Goal: Task Accomplishment & Management: Use online tool/utility

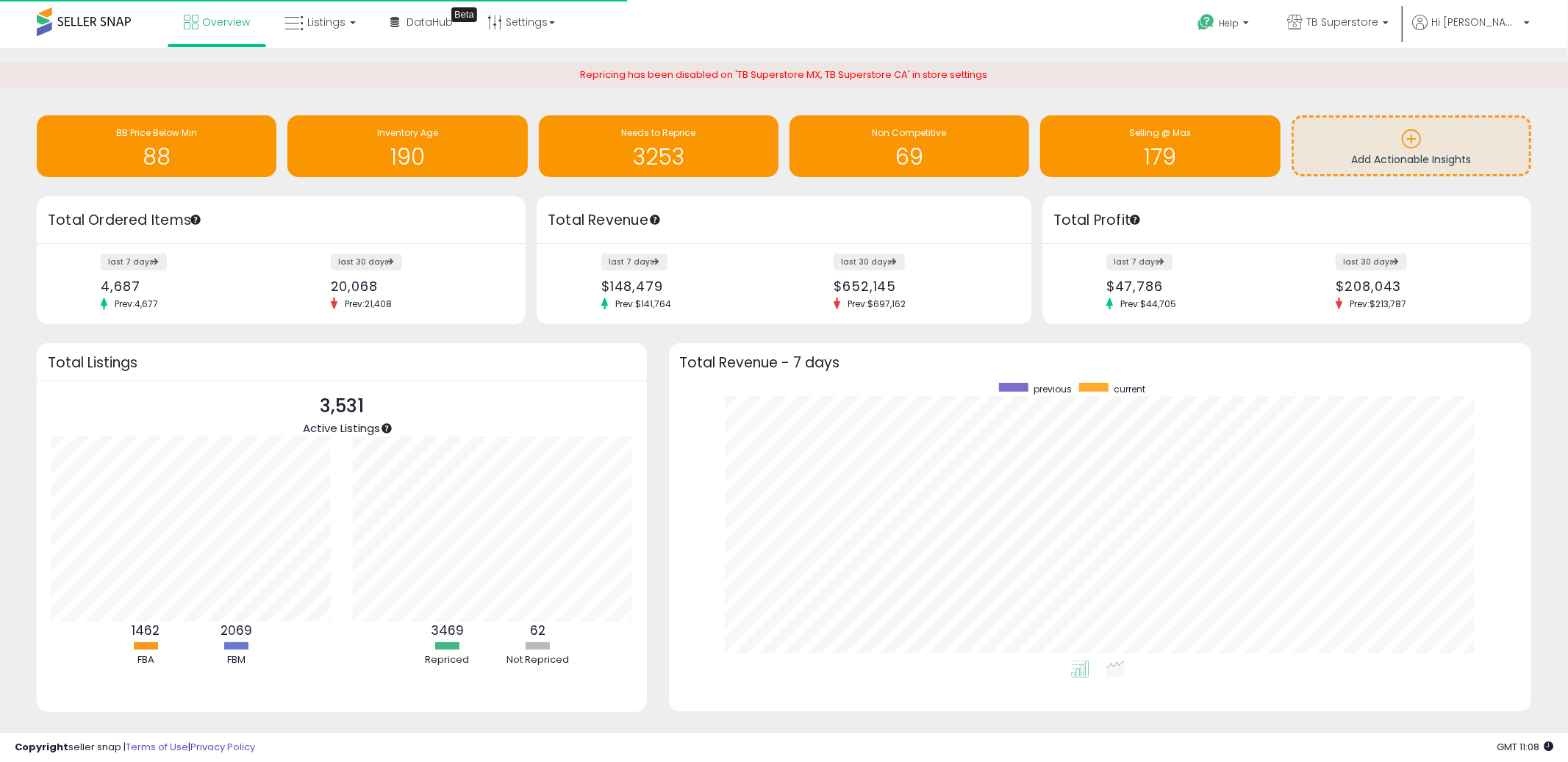
scroll to position [147, 302]
click at [332, 12] on link "Listings" at bounding box center [320, 22] width 93 height 44
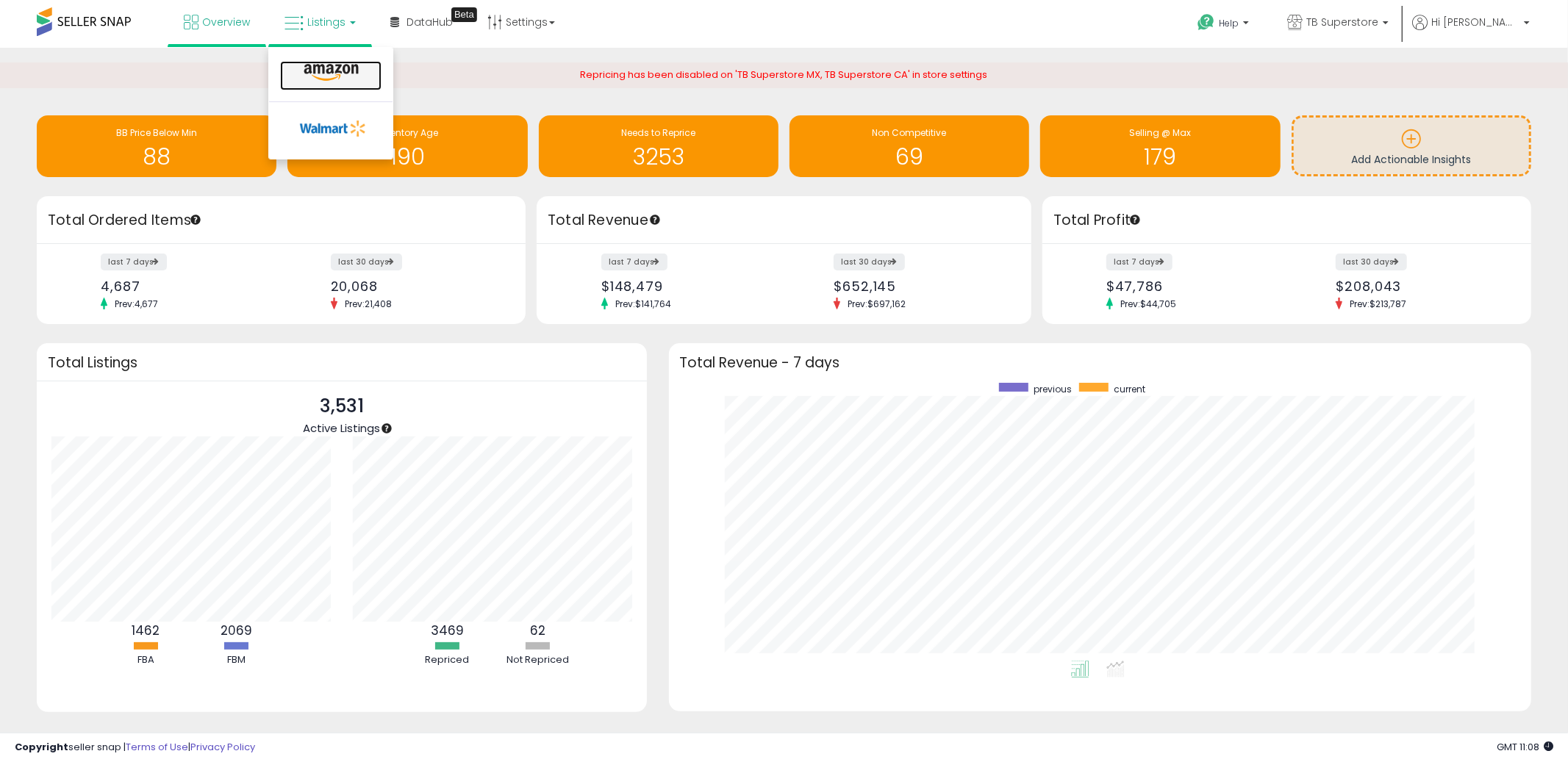
click at [338, 77] on icon at bounding box center [331, 72] width 64 height 19
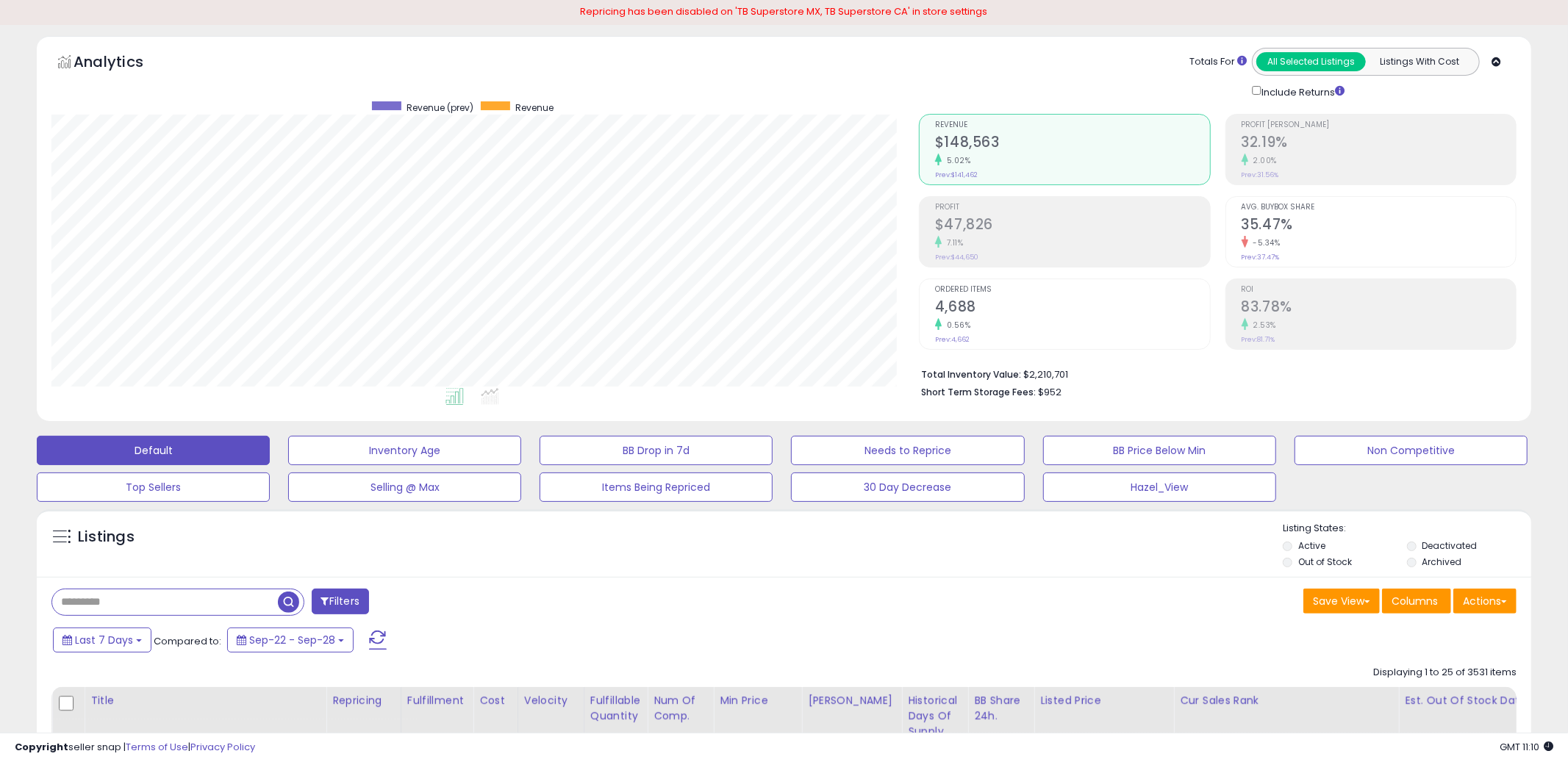
scroll to position [179, 0]
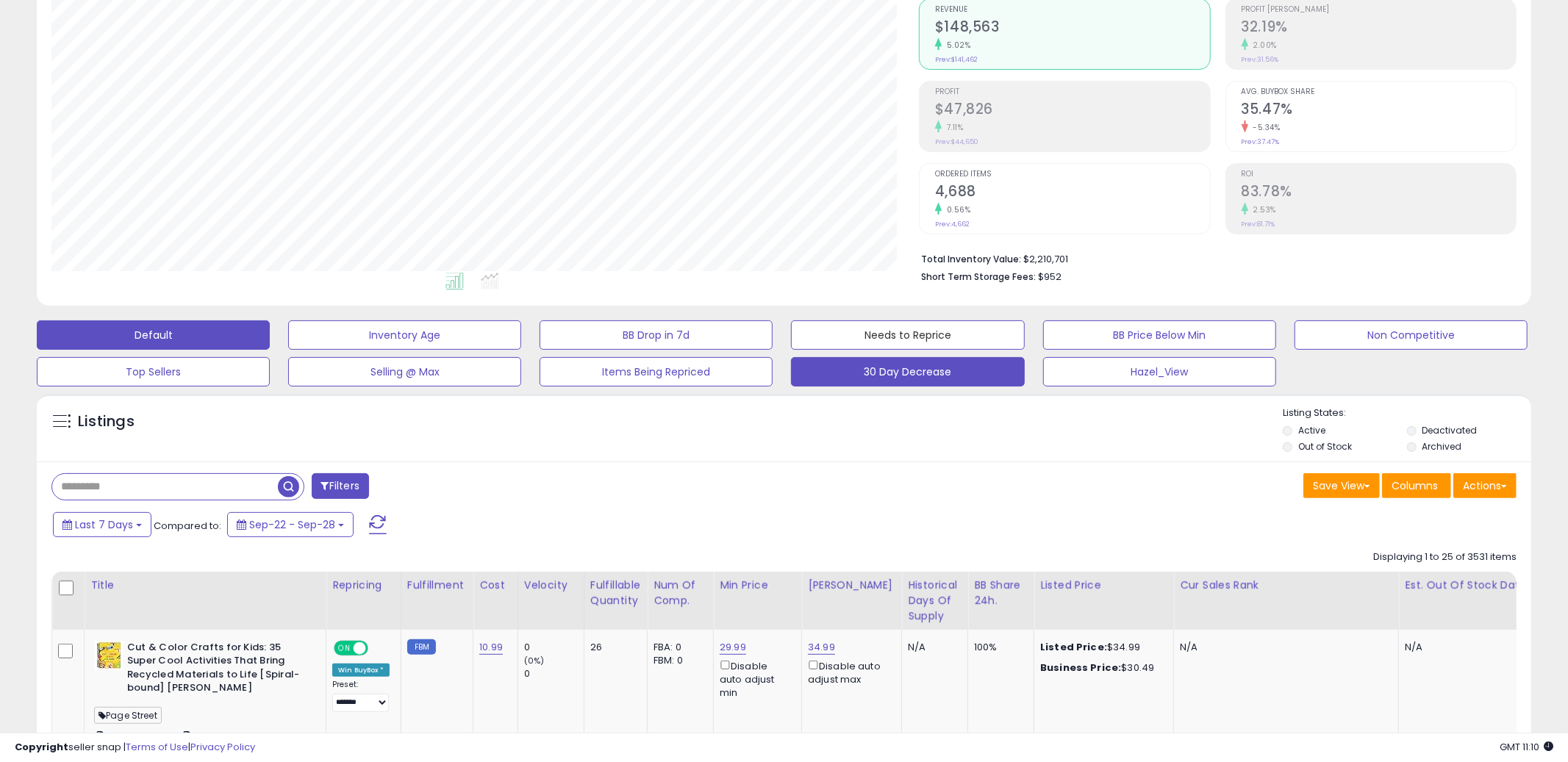
click at [880, 339] on button "Needs to Reprice" at bounding box center [907, 335] width 233 height 30
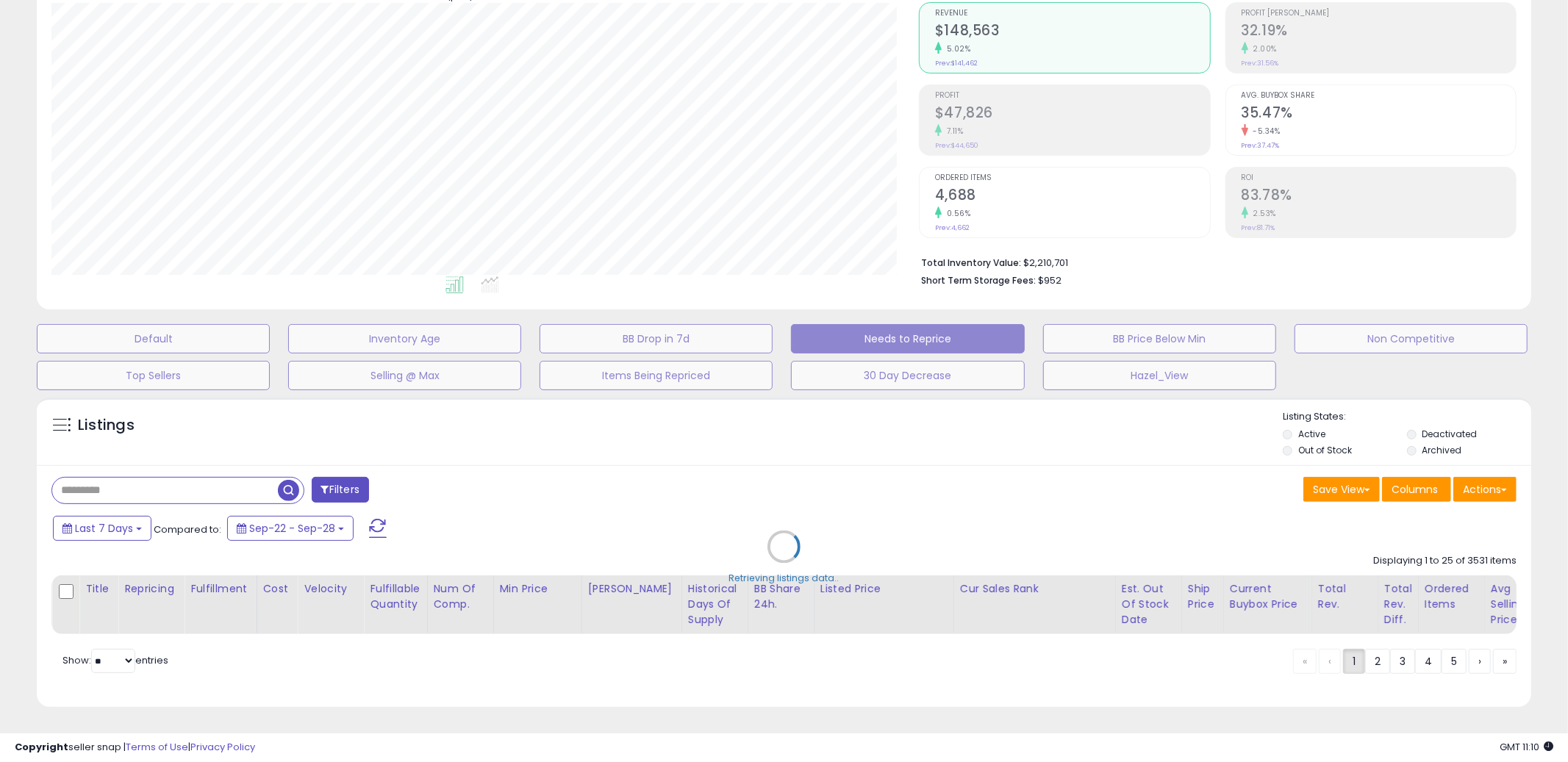
scroll to position [175, 0]
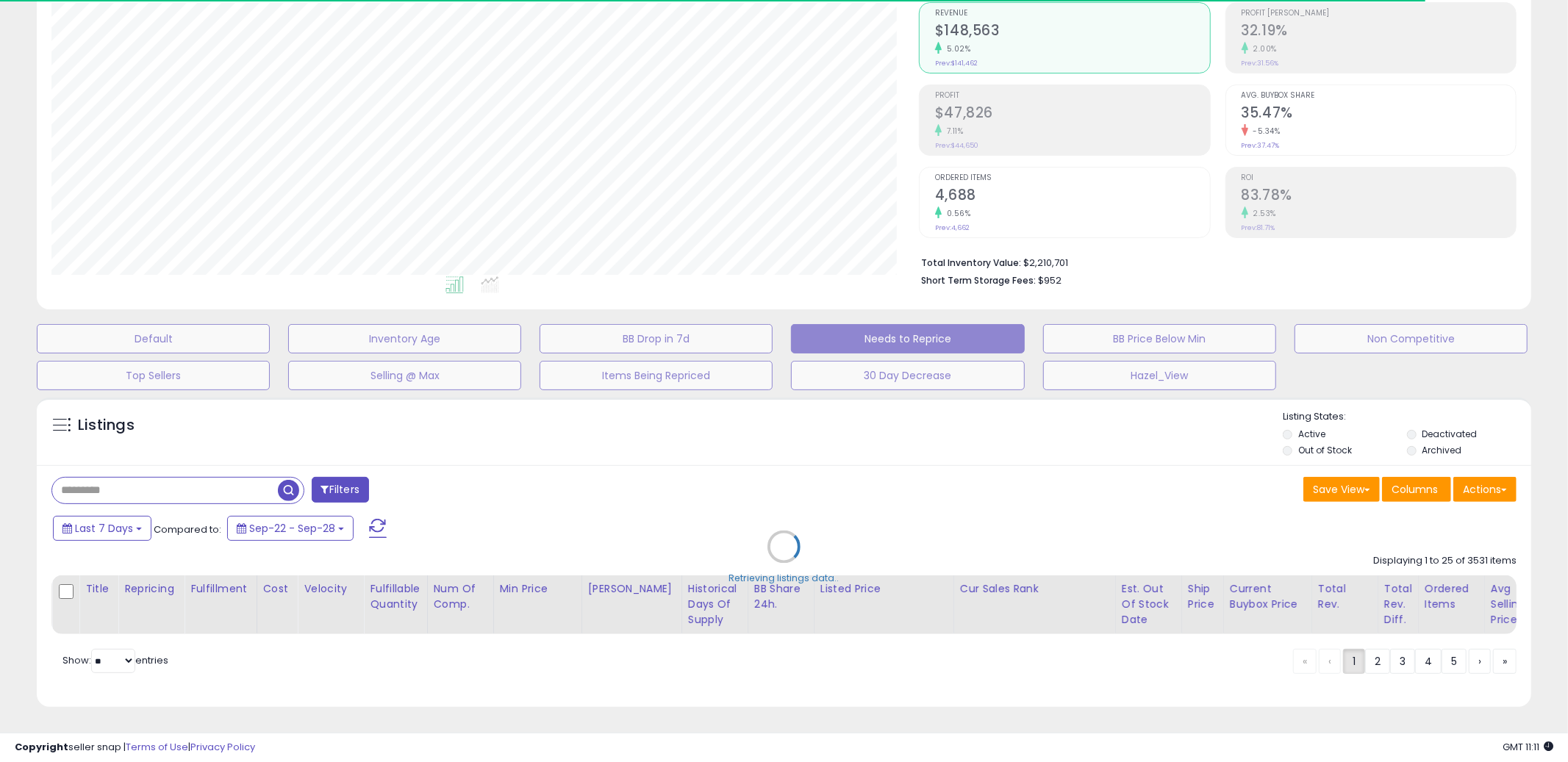
select select "**"
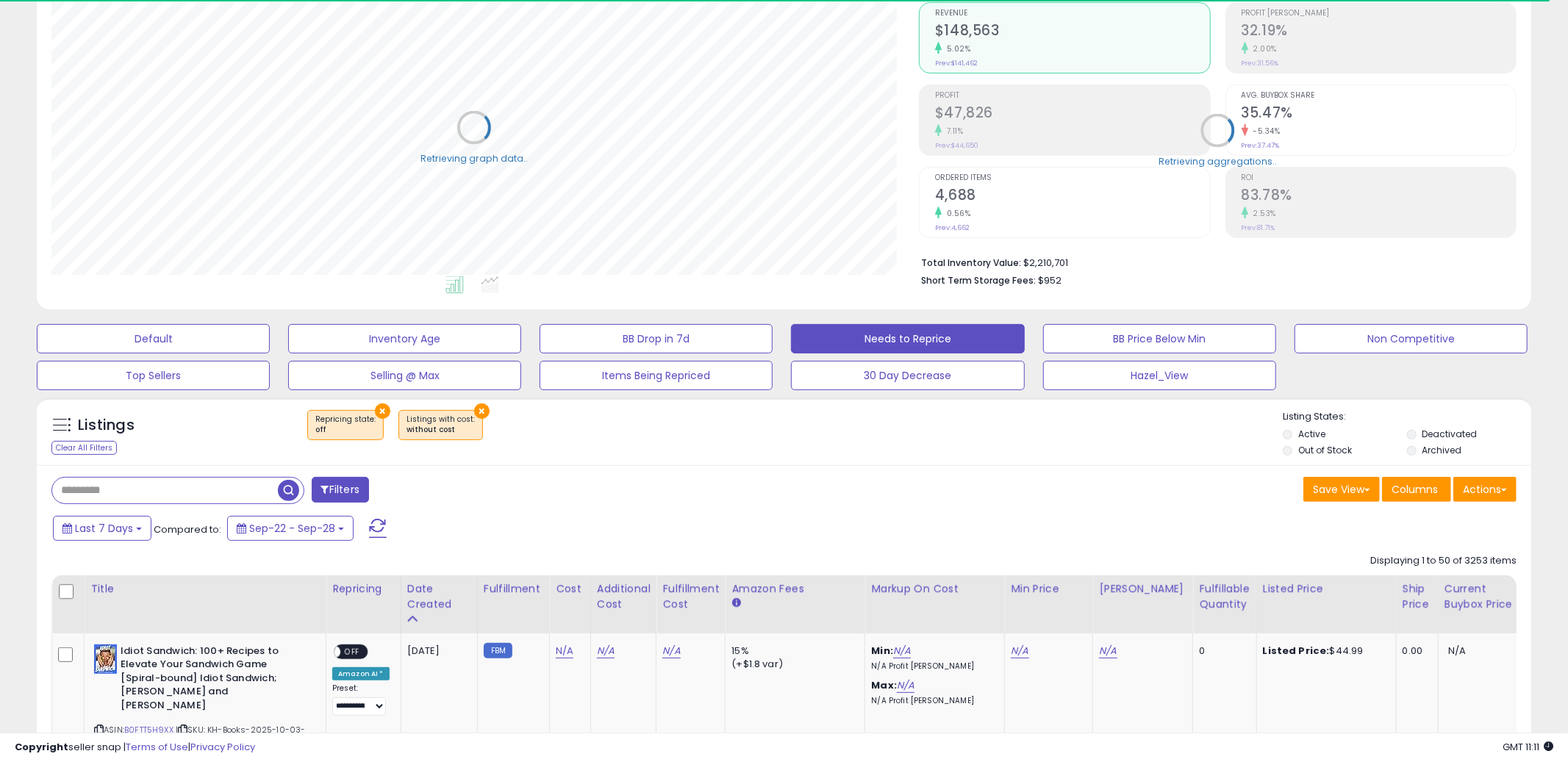
scroll to position [179, 0]
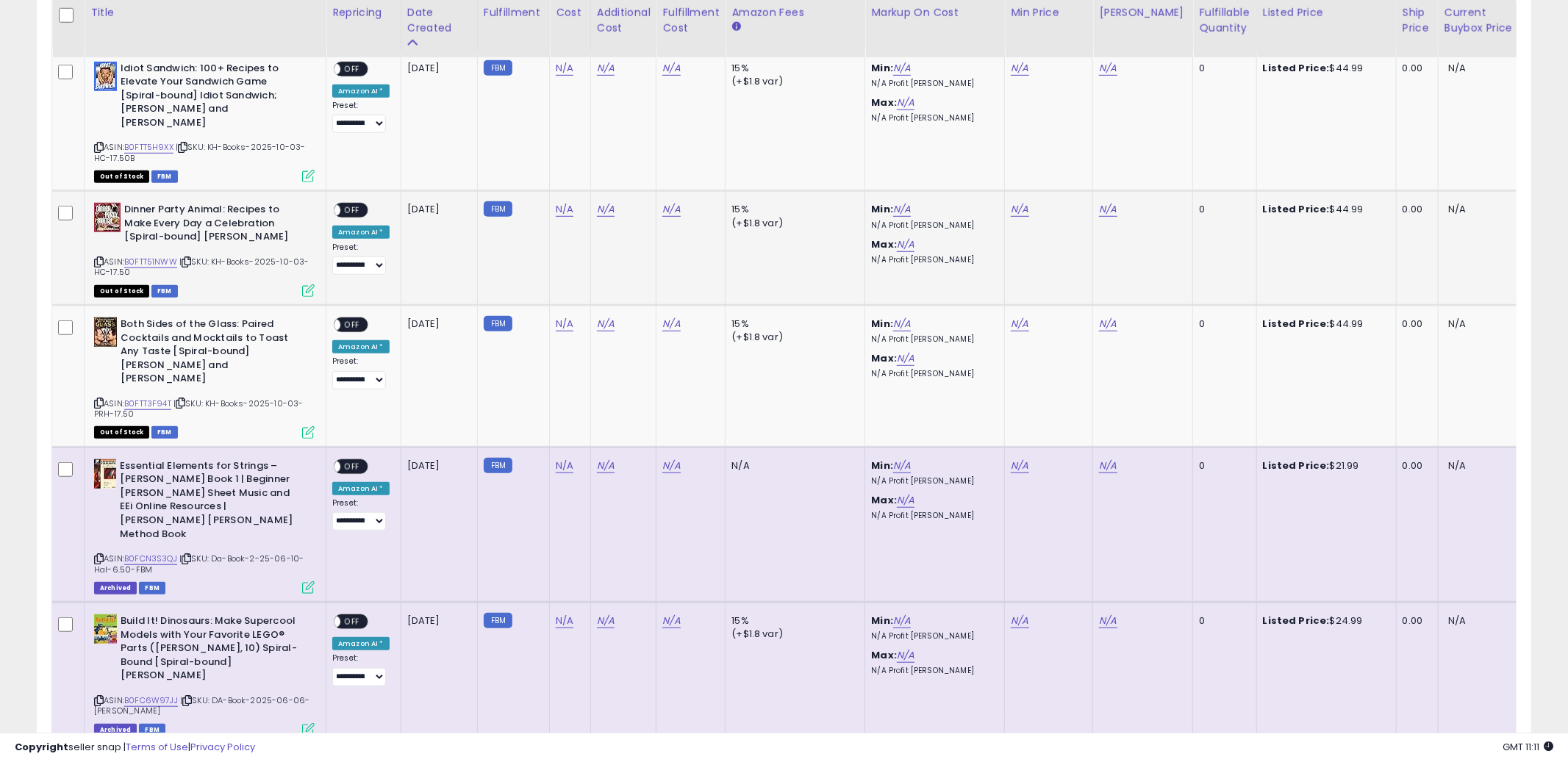
scroll to position [438, 0]
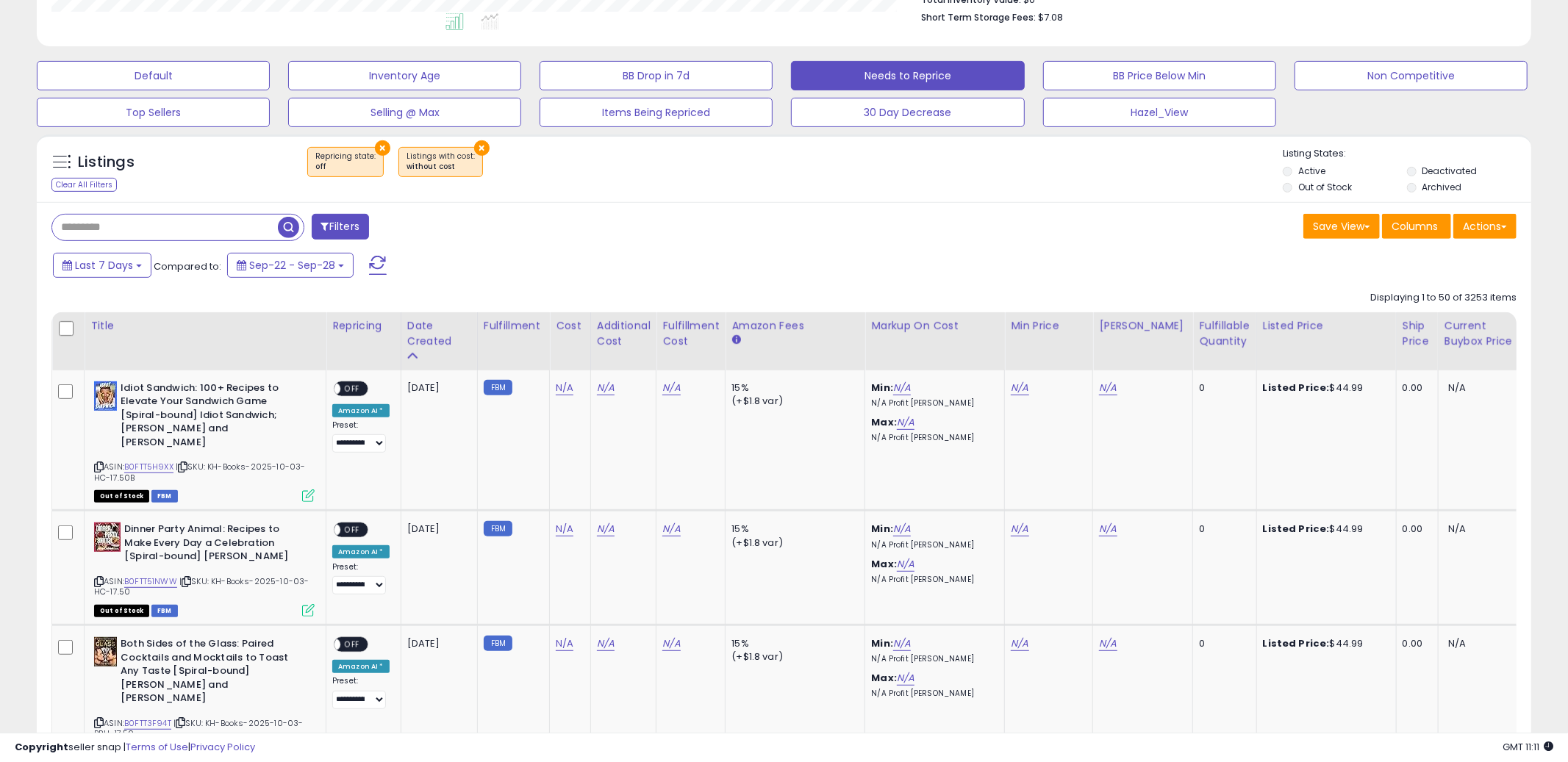
click at [893, 231] on div "Save View Save As New View Columns Actions [GEOGRAPHIC_DATA]" at bounding box center [1156, 228] width 744 height 29
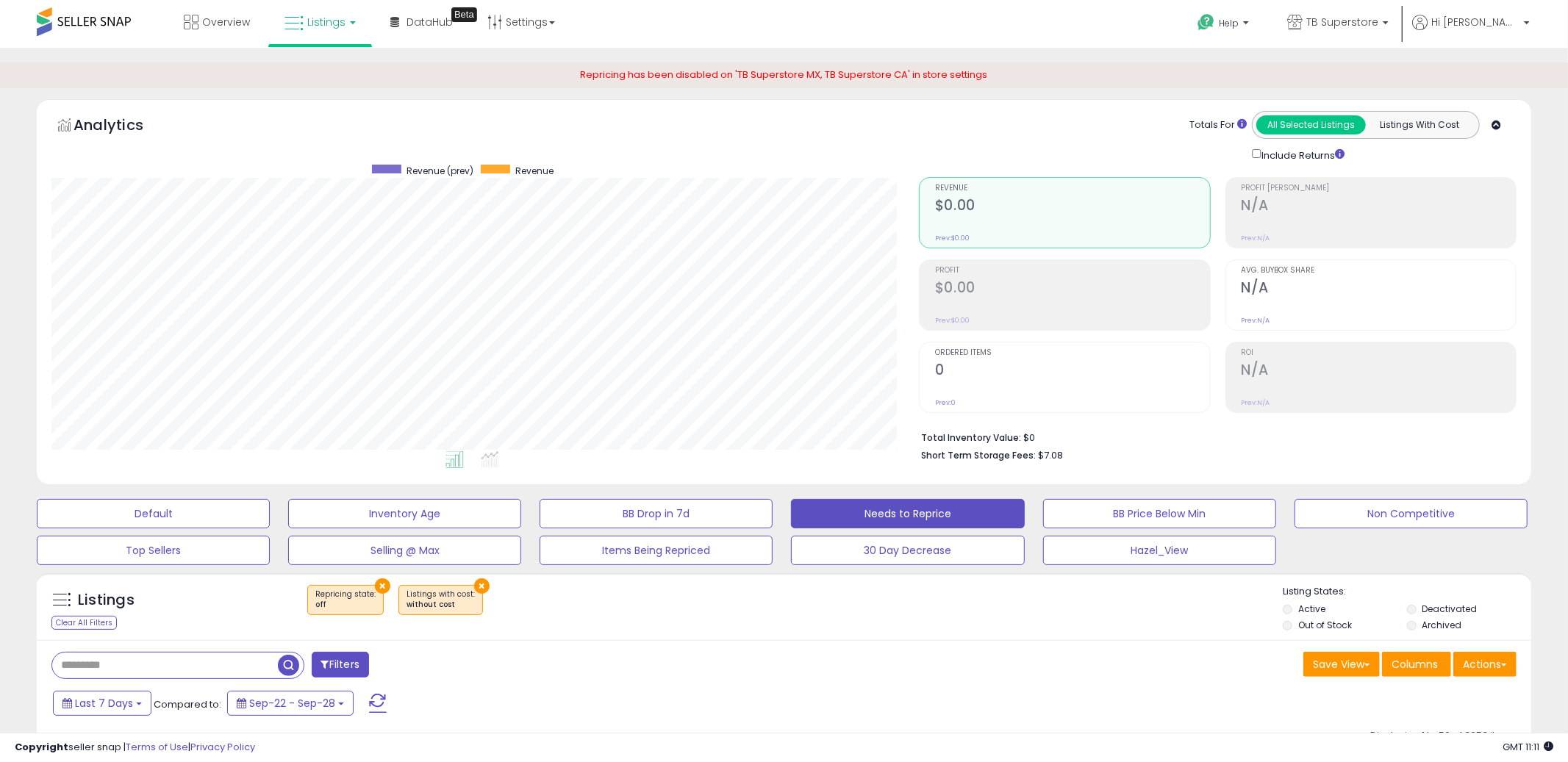
scroll to position [16, 0]
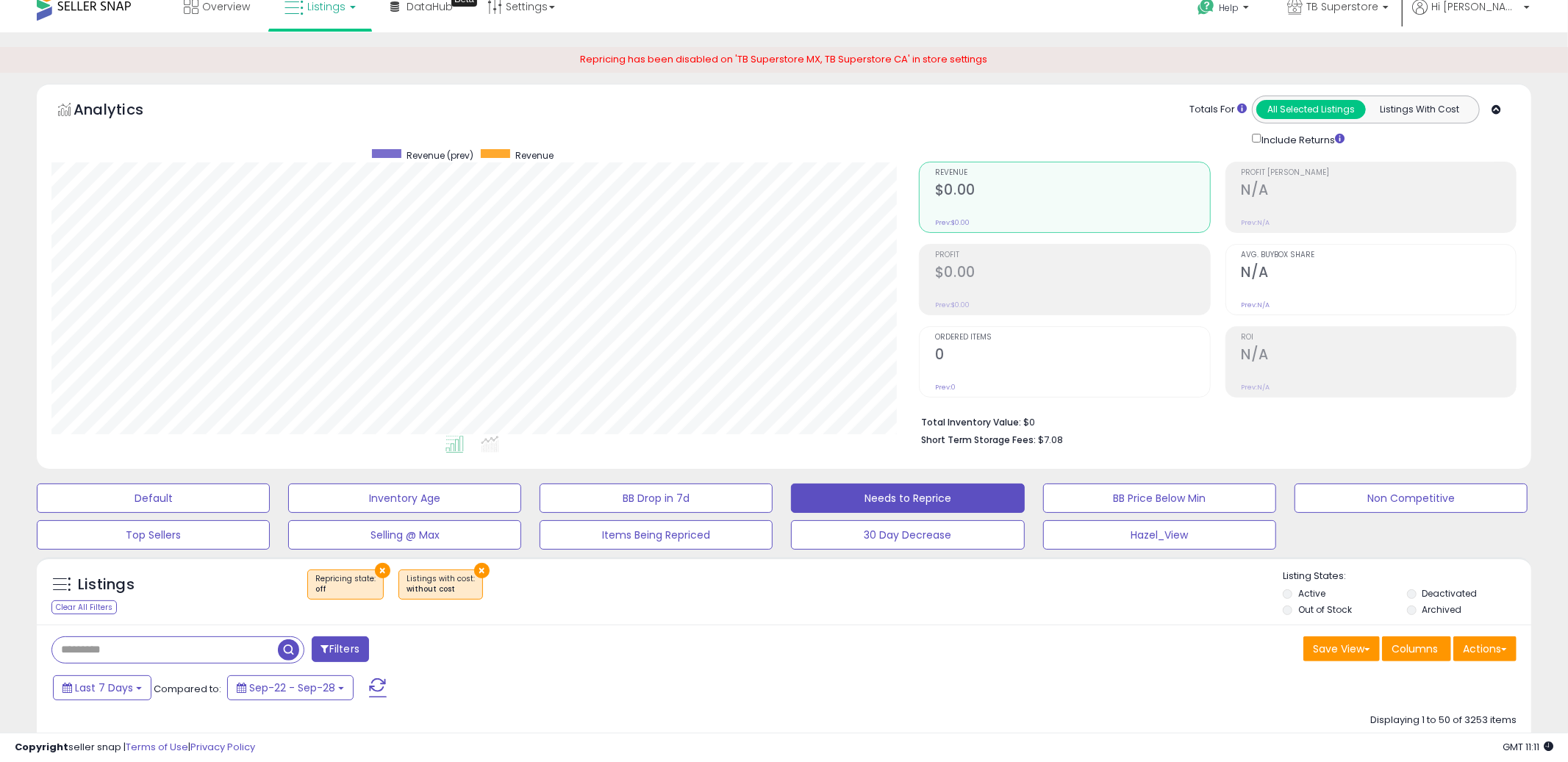
click at [928, 650] on div "Save View Save As New View Columns Actions [GEOGRAPHIC_DATA]" at bounding box center [1156, 650] width 744 height 29
